Goal: Contribute content: Contribute content

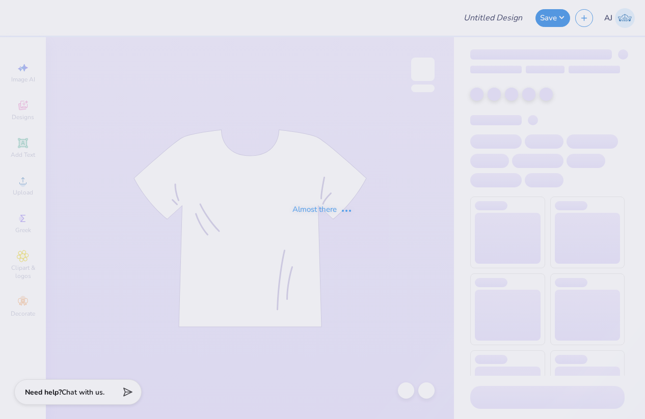
type input "Design for Hippo Locks"
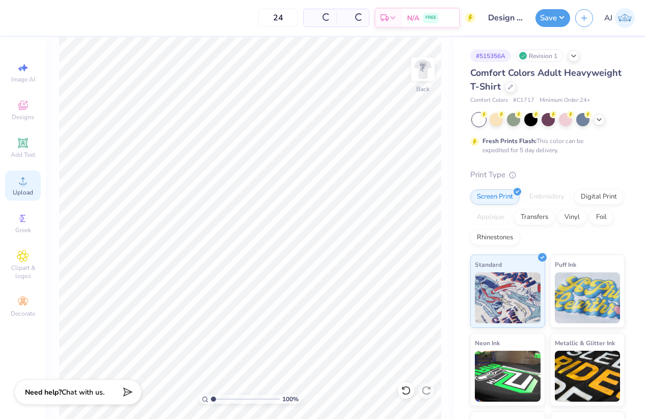
click at [28, 193] on span "Upload" at bounding box center [23, 192] width 20 height 8
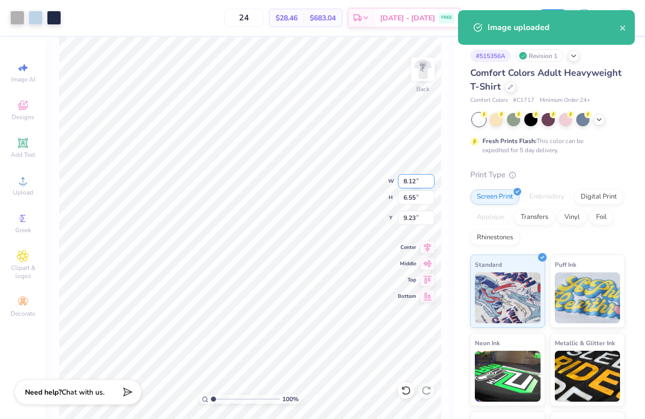
click at [410, 178] on input "8.12" at bounding box center [416, 181] width 37 height 14
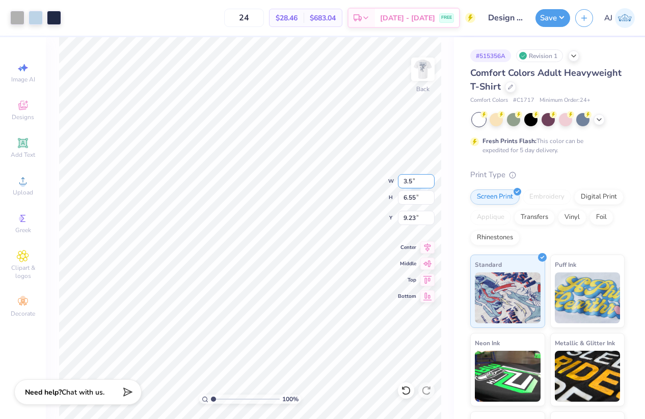
type input "3.50"
type input "2.82"
type input "3.00"
click at [415, 73] on img at bounding box center [422, 69] width 41 height 41
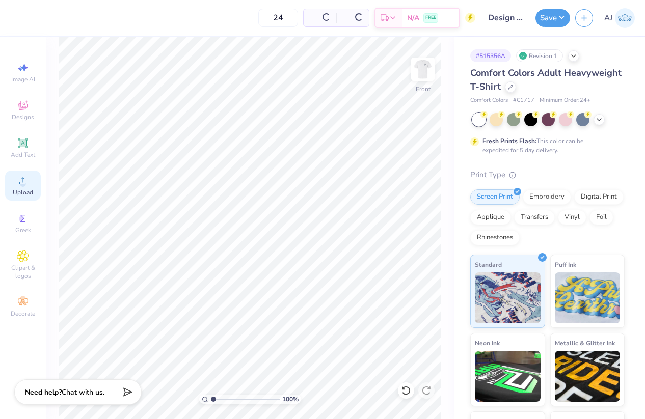
click at [22, 178] on icon at bounding box center [22, 180] width 7 height 7
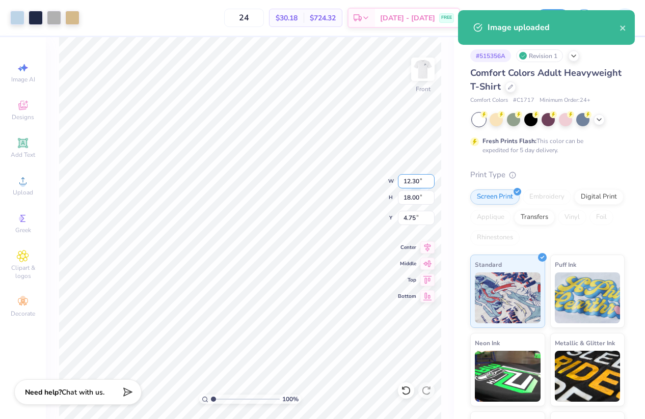
click at [411, 179] on input "12.30" at bounding box center [416, 181] width 37 height 14
click at [409, 180] on input "12.30" at bounding box center [416, 181] width 37 height 14
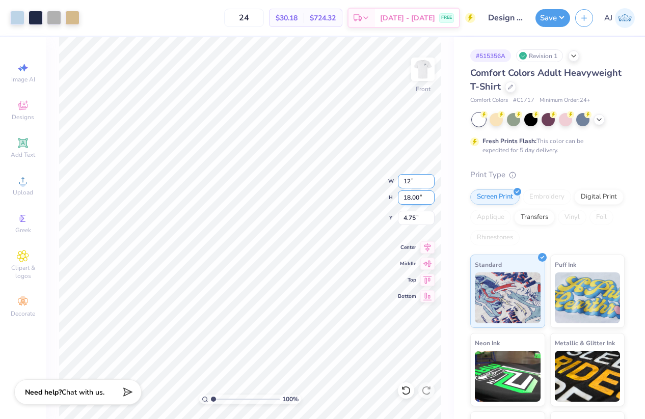
type input "12.00"
type input "17.56"
type input "4.97"
click at [410, 199] on input "17.56" at bounding box center [416, 198] width 37 height 14
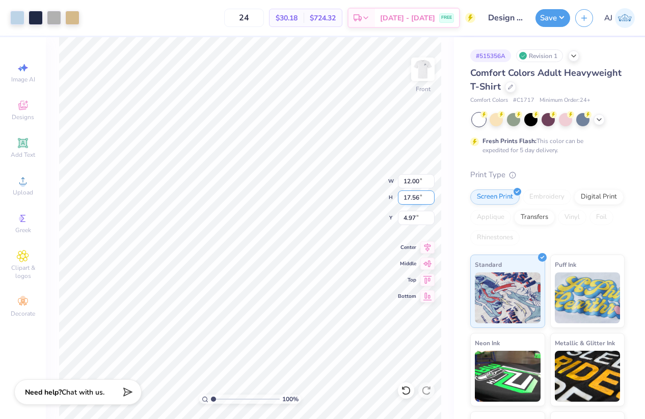
click at [410, 199] on input "17.56" at bounding box center [416, 198] width 37 height 14
type input "15"
type input "10.25"
type input "15.00"
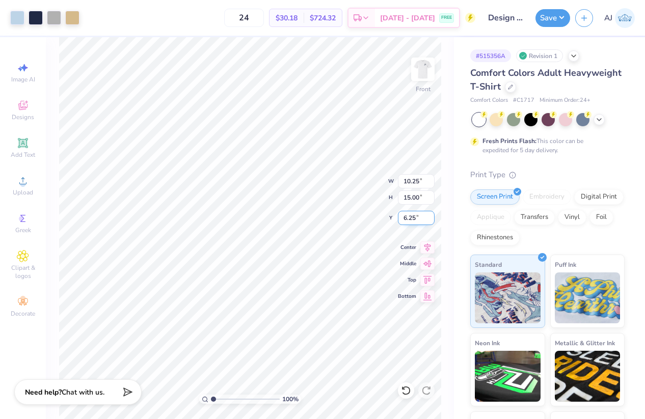
click at [412, 218] on input "6.25" at bounding box center [416, 218] width 37 height 14
type input "3.00"
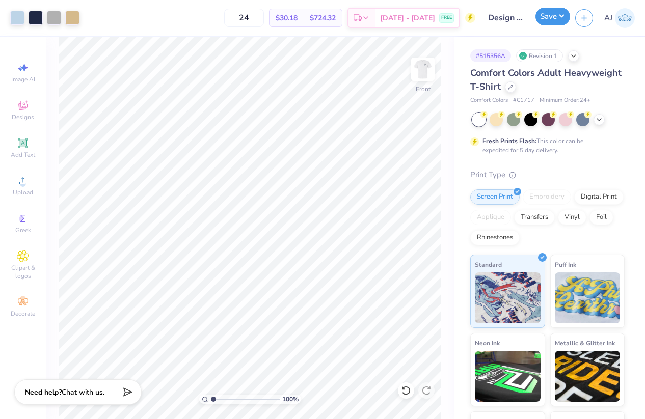
click at [561, 15] on button "Save" at bounding box center [552, 17] width 35 height 18
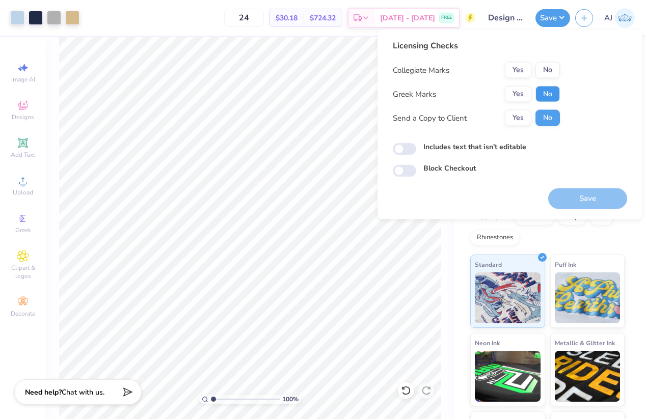
click at [546, 88] on button "No" at bounding box center [547, 94] width 24 height 16
click at [549, 73] on button "No" at bounding box center [547, 70] width 24 height 16
click at [394, 147] on input "Includes text that isn't editable" at bounding box center [404, 149] width 23 height 12
checkbox input "true"
click at [571, 199] on button "Save" at bounding box center [587, 198] width 79 height 21
